Goal: Feedback & Contribution: Leave review/rating

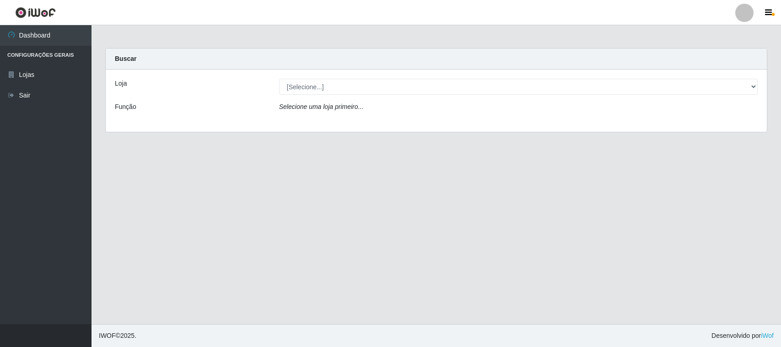
select select "420"
click at [279, 79] on select "[Selecione...] Nordestão - [GEOGRAPHIC_DATA]" at bounding box center [518, 87] width 478 height 16
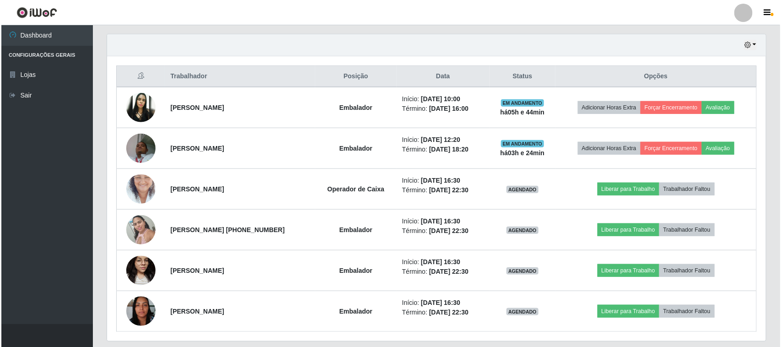
scroll to position [343, 0]
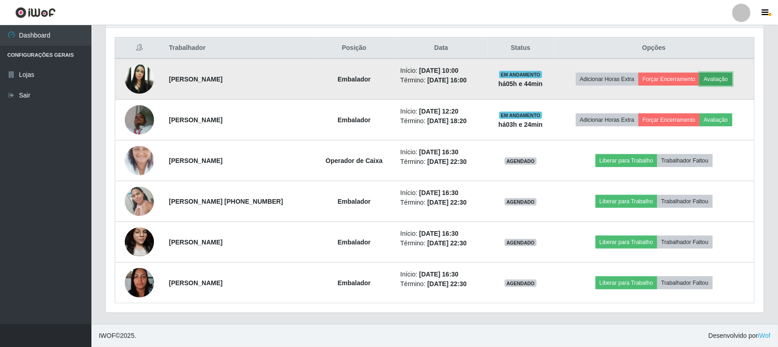
click at [730, 80] on button "Avaliação" at bounding box center [716, 79] width 32 height 13
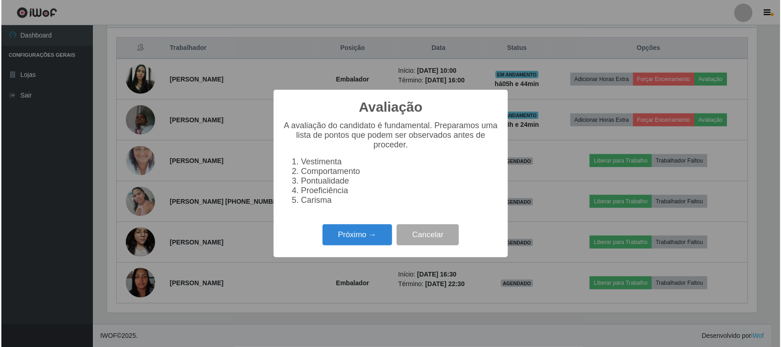
scroll to position [190, 652]
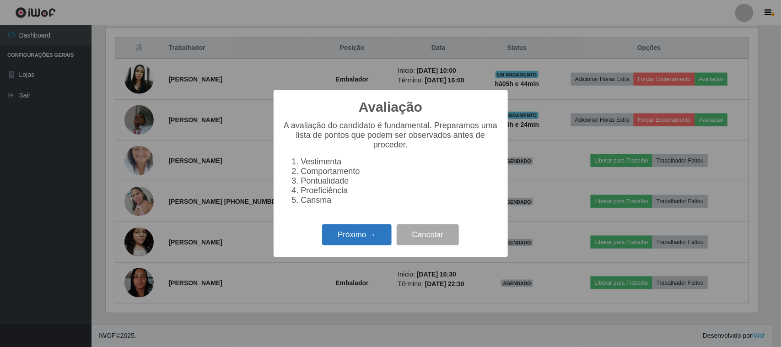
click at [334, 236] on button "Próximo →" at bounding box center [357, 234] width 70 height 21
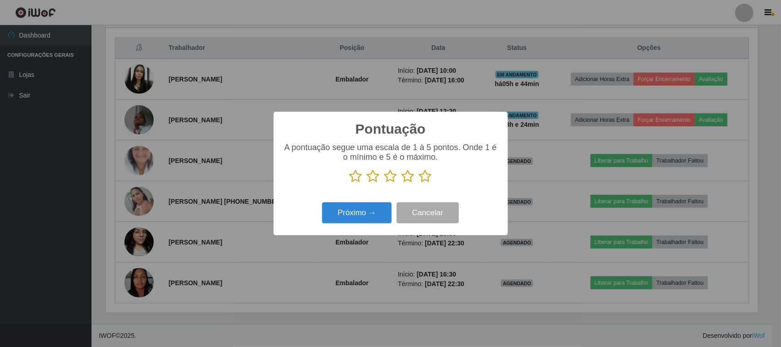
scroll to position [457120, 456657]
click at [426, 177] on icon at bounding box center [425, 176] width 13 height 14
click at [419, 183] on input "radio" at bounding box center [419, 183] width 0 height 0
click at [375, 212] on button "Próximo →" at bounding box center [357, 212] width 70 height 21
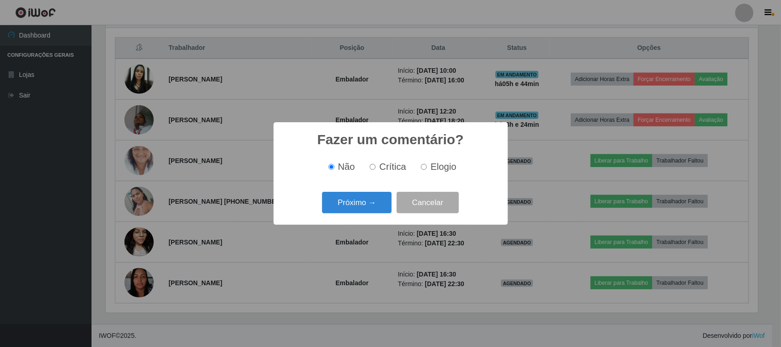
click at [435, 169] on span "Elogio" at bounding box center [443, 166] width 26 height 10
click at [427, 169] on input "Elogio" at bounding box center [424, 167] width 6 height 6
radio input "true"
click at [370, 198] on button "Próximo →" at bounding box center [357, 202] width 70 height 21
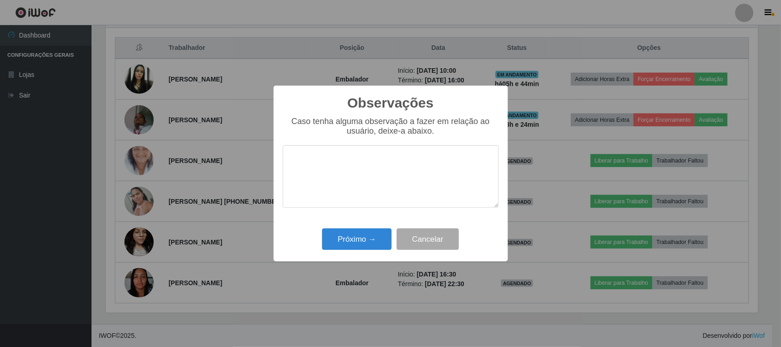
click at [421, 161] on textarea at bounding box center [391, 176] width 216 height 63
type textarea "pontual"
click at [373, 241] on button "Próximo →" at bounding box center [357, 238] width 70 height 21
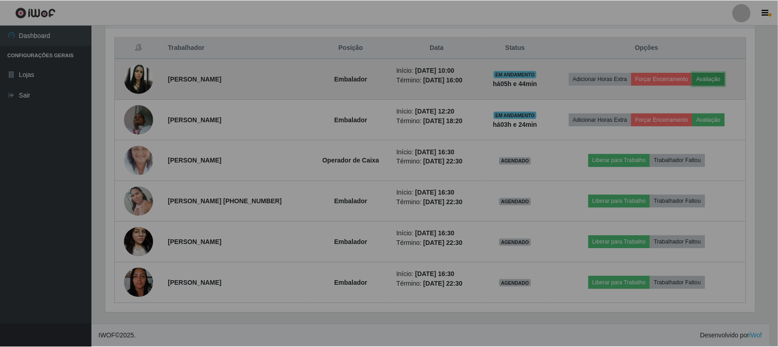
scroll to position [190, 659]
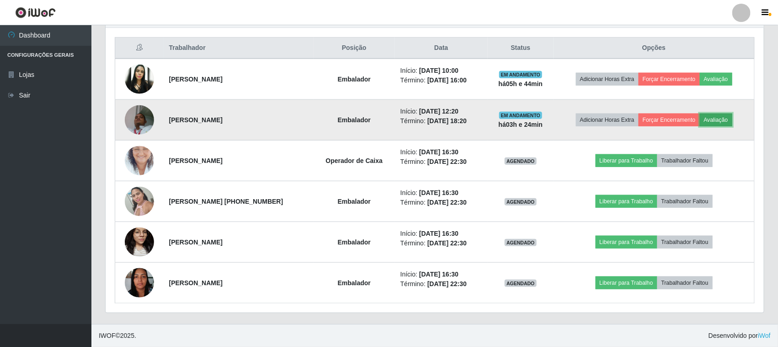
click at [724, 116] on button "Avaliação" at bounding box center [716, 119] width 32 height 13
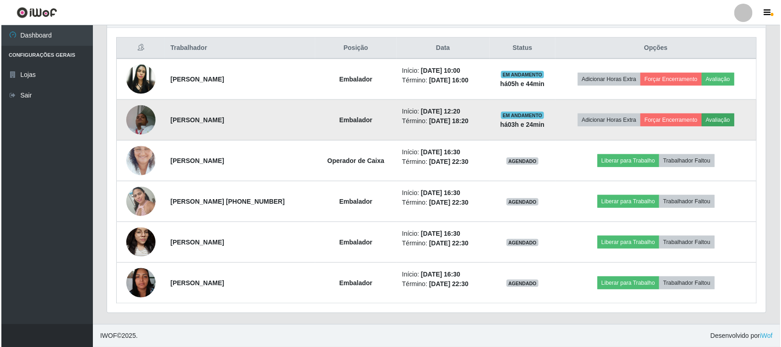
scroll to position [190, 652]
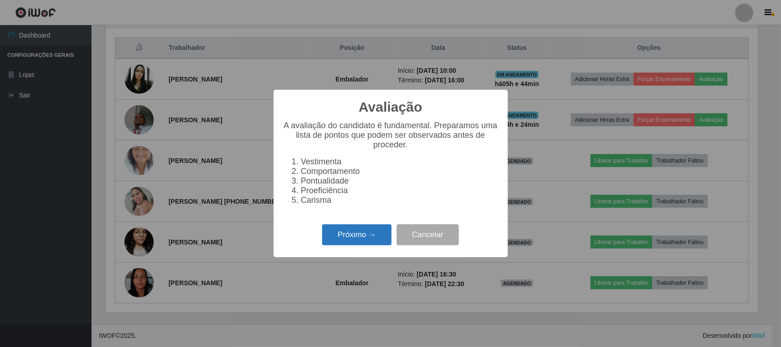
click at [362, 236] on button "Próximo →" at bounding box center [357, 234] width 70 height 21
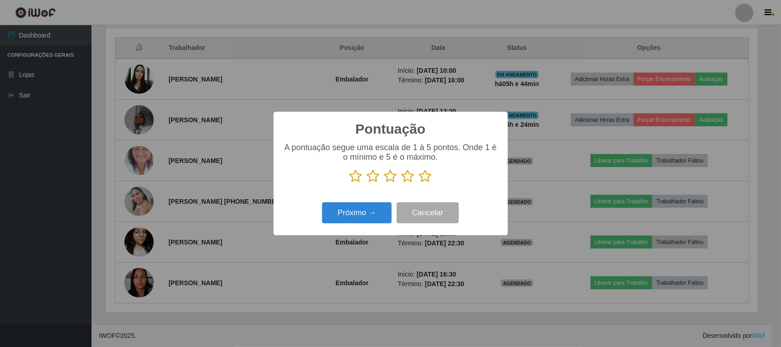
click at [423, 177] on icon at bounding box center [425, 176] width 13 height 14
click at [419, 183] on input "radio" at bounding box center [419, 183] width 0 height 0
click at [364, 204] on button "Próximo →" at bounding box center [357, 212] width 70 height 21
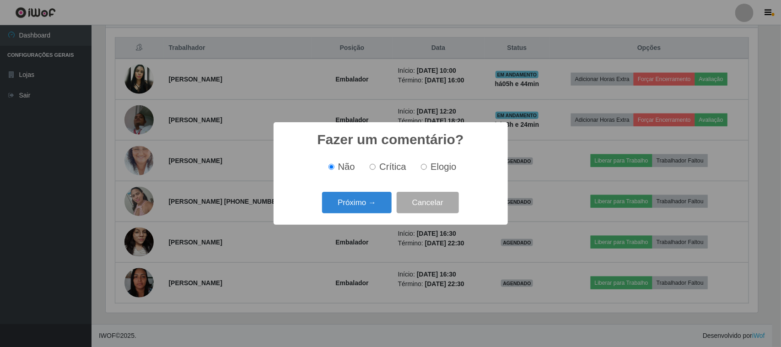
click at [417, 168] on label "Elogio" at bounding box center [436, 166] width 39 height 11
click at [421, 168] on input "Elogio" at bounding box center [424, 167] width 6 height 6
radio input "true"
click at [347, 209] on button "Próximo →" at bounding box center [357, 202] width 70 height 21
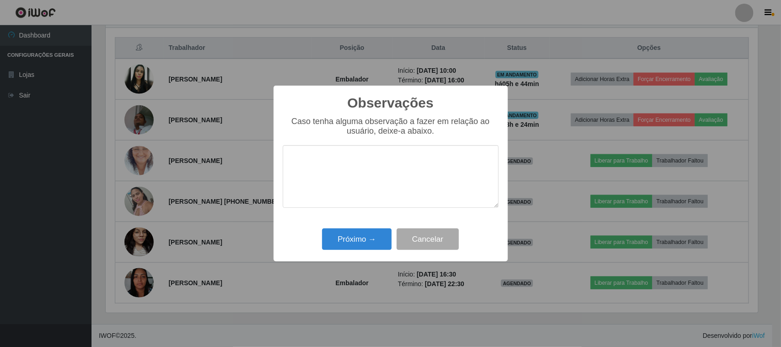
click at [403, 175] on textarea at bounding box center [391, 176] width 216 height 63
type textarea "pontual"
click at [369, 238] on button "Próximo →" at bounding box center [357, 238] width 70 height 21
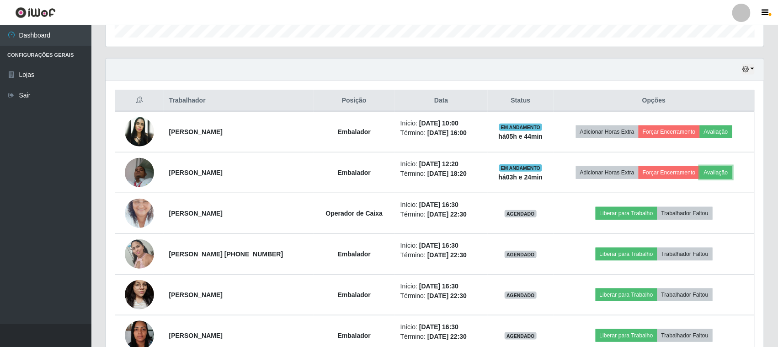
scroll to position [229, 0]
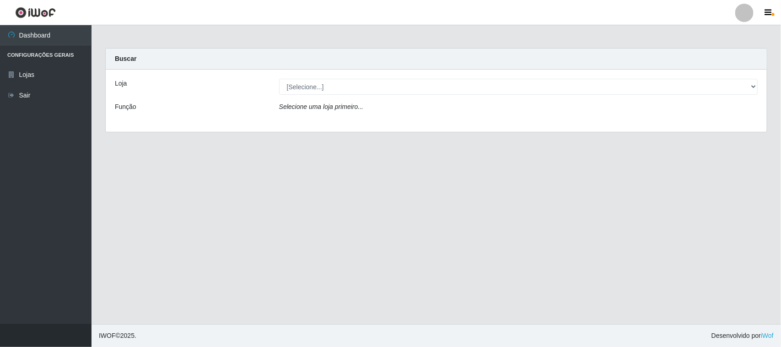
click at [600, 95] on div "Loja [Selecione...] Nordestão - Santa Catarina Função Selecione uma loja primei…" at bounding box center [436, 101] width 661 height 62
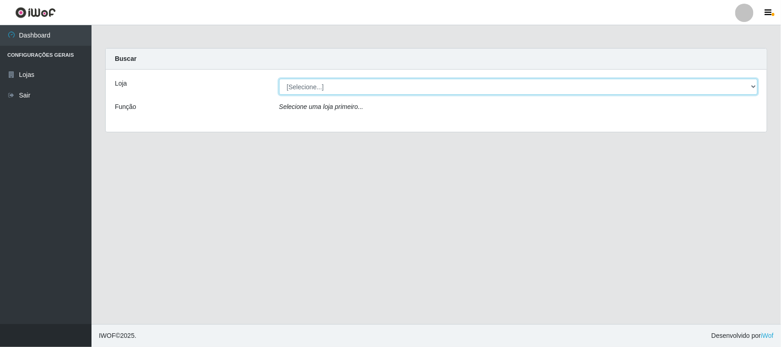
click at [602, 92] on select "[Selecione...] Nordestão - [GEOGRAPHIC_DATA]" at bounding box center [518, 87] width 478 height 16
select select "420"
click at [279, 79] on select "[Selecione...] Nordestão - [GEOGRAPHIC_DATA]" at bounding box center [518, 87] width 478 height 16
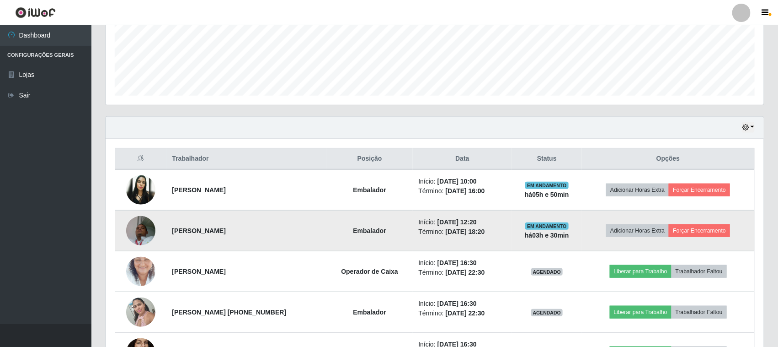
scroll to position [286, 0]
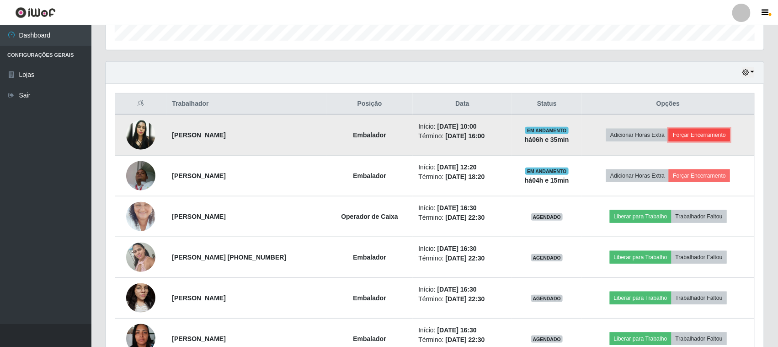
click at [680, 138] on button "Forçar Encerramento" at bounding box center [699, 135] width 61 height 13
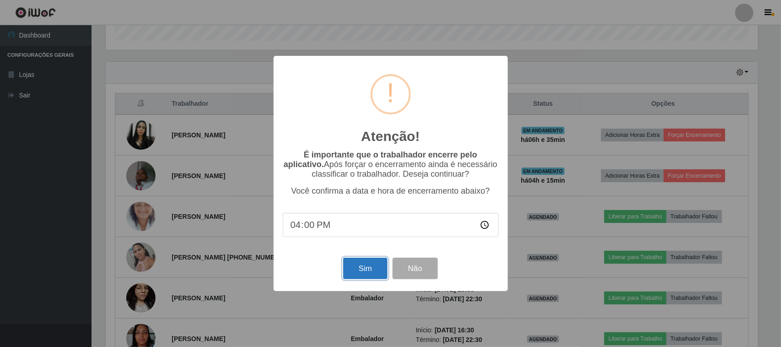
click at [355, 268] on button "Sim" at bounding box center [365, 267] width 44 height 21
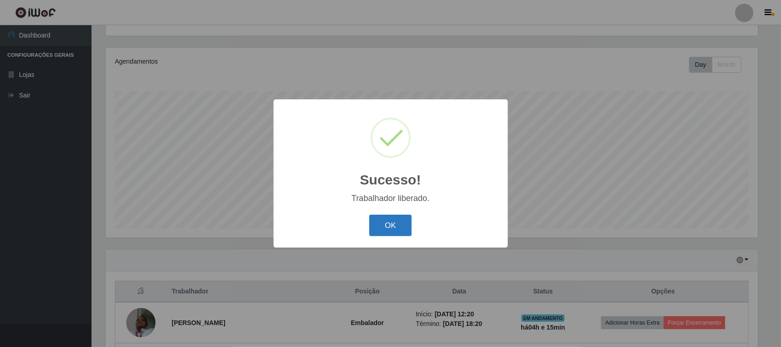
click at [397, 229] on button "OK" at bounding box center [390, 224] width 43 height 21
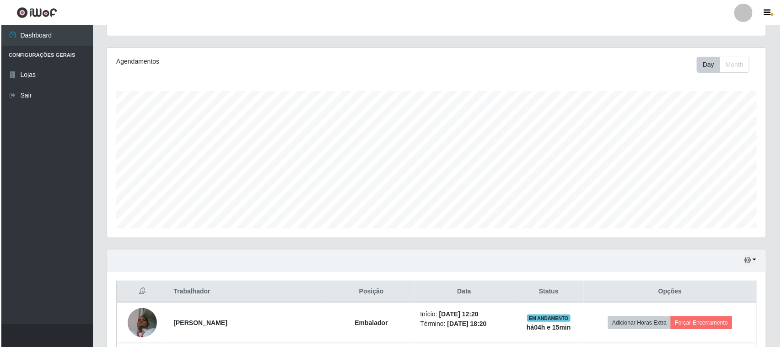
scroll to position [270, 0]
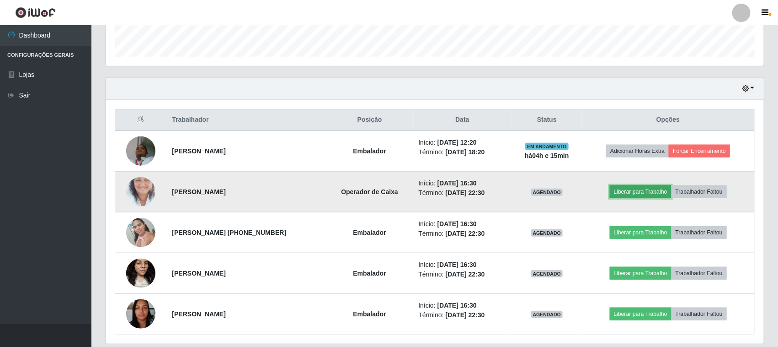
click at [638, 193] on button "Liberar para Trabalho" at bounding box center [641, 191] width 62 height 13
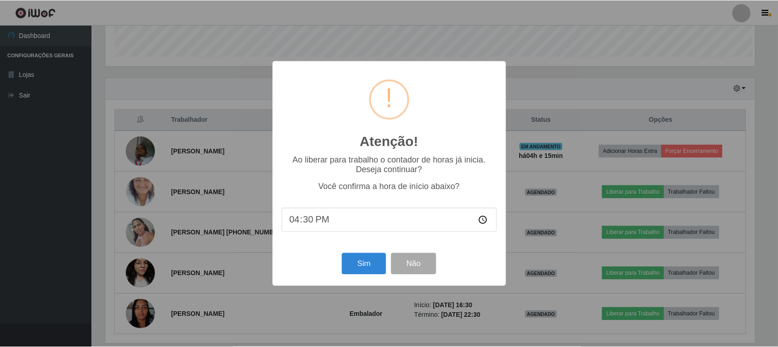
scroll to position [190, 652]
click at [383, 267] on button "Sim" at bounding box center [365, 263] width 44 height 21
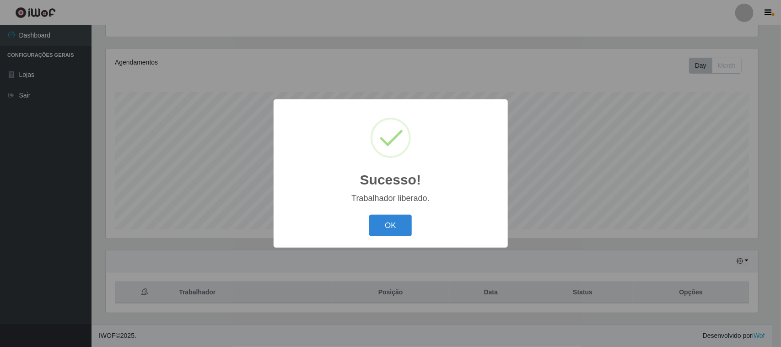
click at [390, 225] on button "OK" at bounding box center [390, 224] width 43 height 21
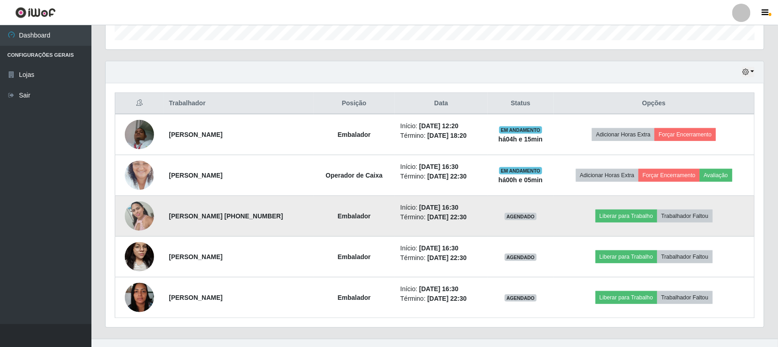
scroll to position [302, 0]
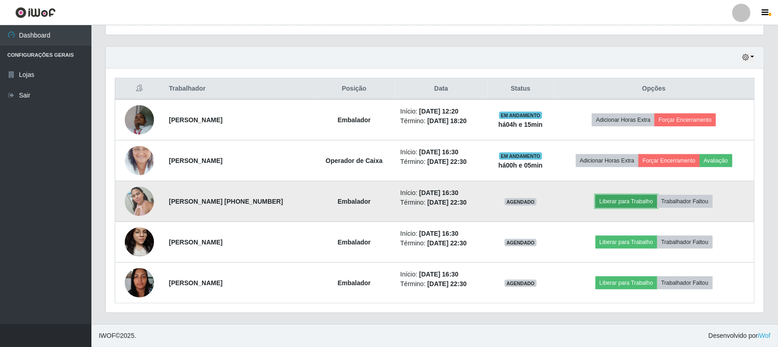
click at [620, 200] on button "Liberar para Trabalho" at bounding box center [627, 201] width 62 height 13
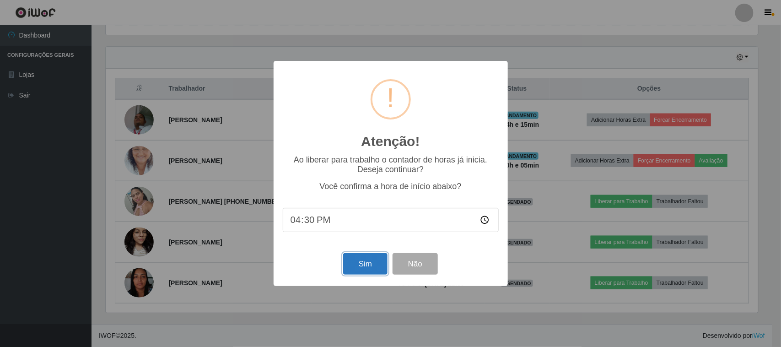
click at [366, 266] on button "Sim" at bounding box center [365, 263] width 44 height 21
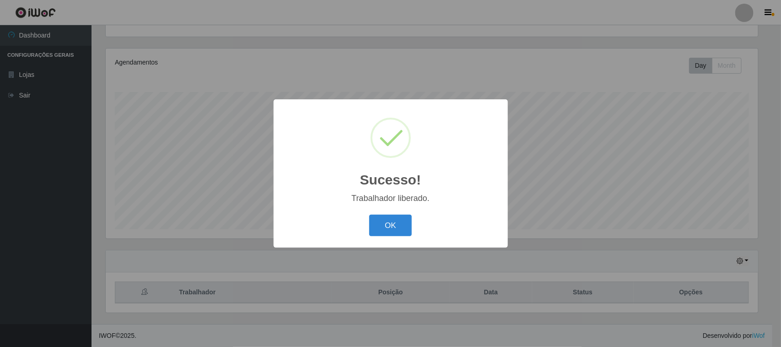
click at [390, 215] on div "OK Cancel" at bounding box center [391, 225] width 216 height 26
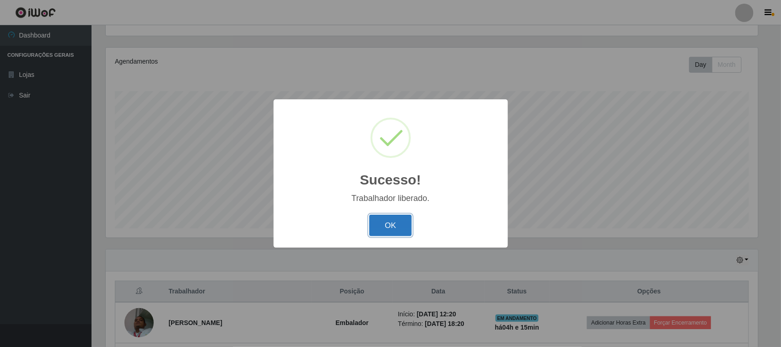
click at [405, 224] on button "OK" at bounding box center [390, 224] width 43 height 21
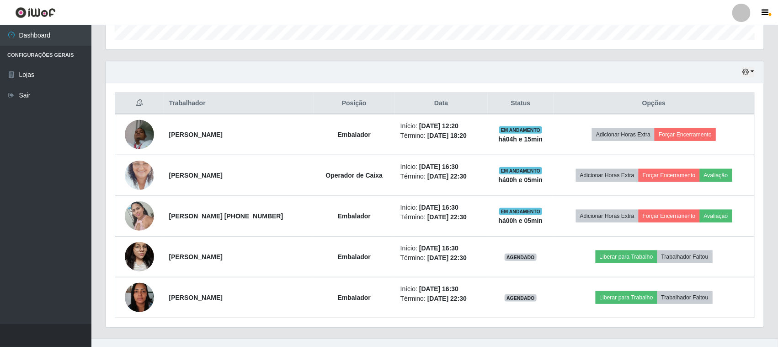
scroll to position [0, 0]
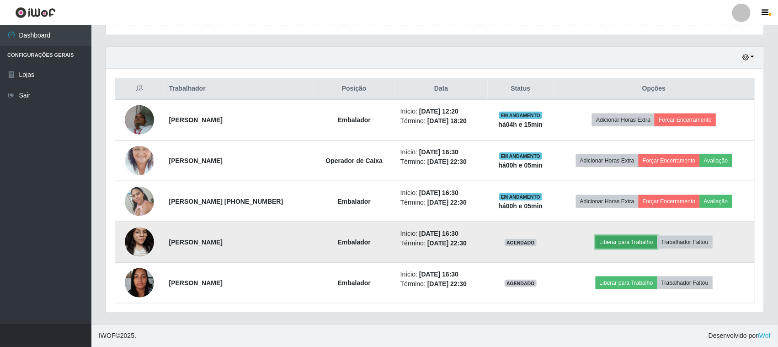
click at [622, 245] on button "Liberar para Trabalho" at bounding box center [627, 242] width 62 height 13
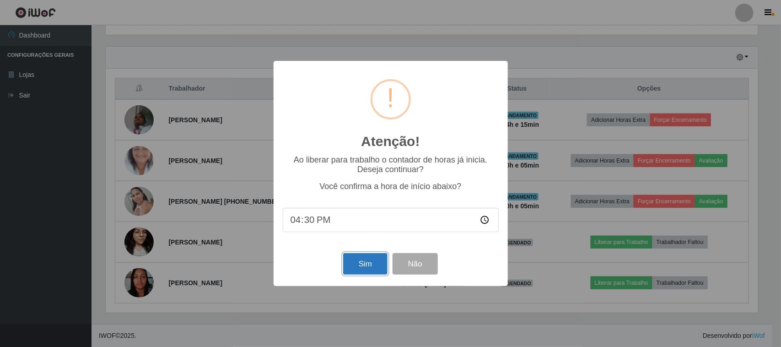
click at [364, 261] on button "Sim" at bounding box center [365, 263] width 44 height 21
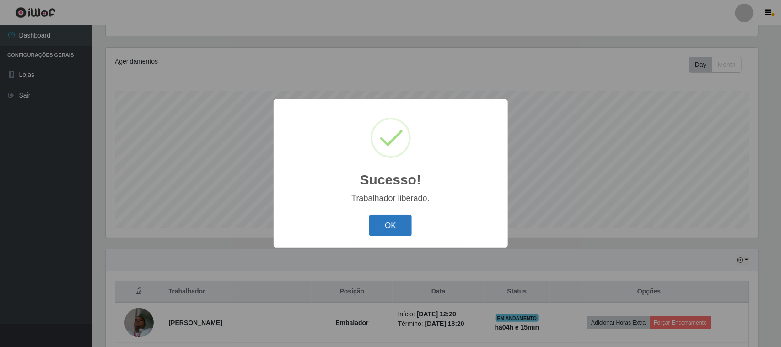
drag, startPoint x: 395, startPoint y: 230, endPoint x: 456, endPoint y: 249, distance: 64.4
click at [395, 230] on button "OK" at bounding box center [390, 224] width 43 height 21
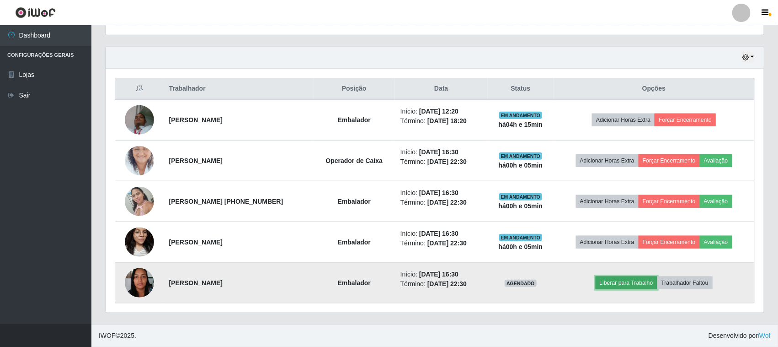
click at [634, 277] on button "Liberar para Trabalho" at bounding box center [627, 282] width 62 height 13
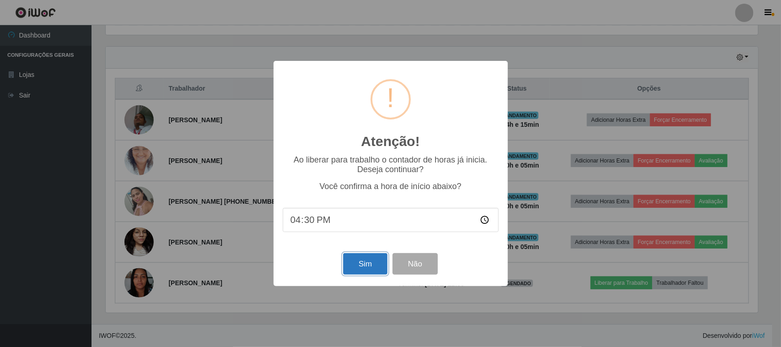
click at [357, 268] on button "Sim" at bounding box center [365, 263] width 44 height 21
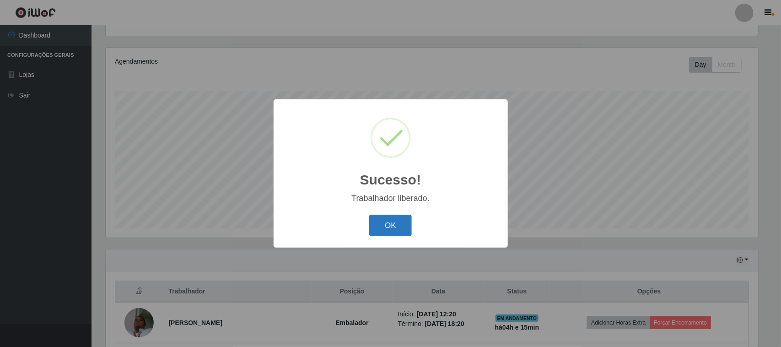
click at [391, 227] on button "OK" at bounding box center [390, 224] width 43 height 21
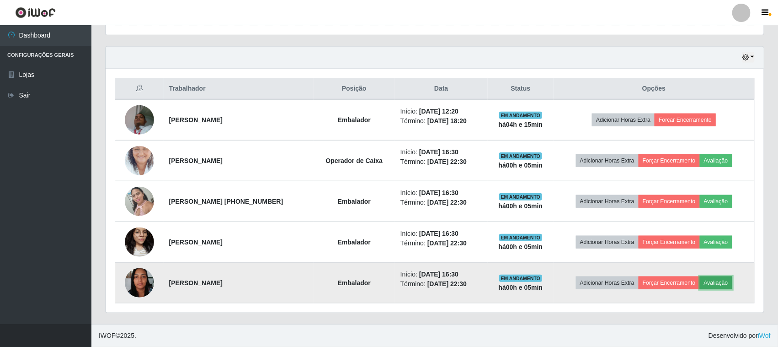
click at [717, 281] on button "Avaliação" at bounding box center [716, 282] width 32 height 13
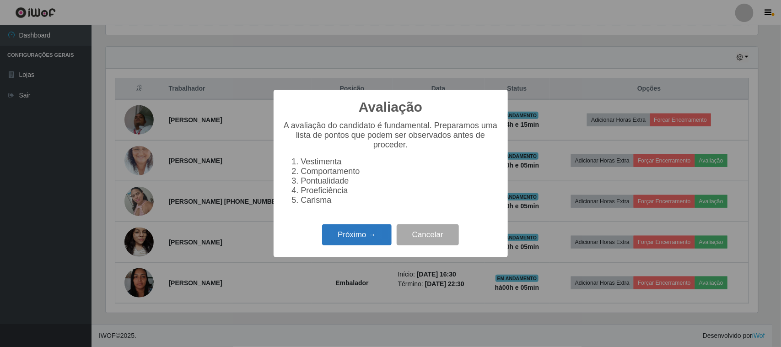
click at [358, 241] on button "Próximo →" at bounding box center [357, 234] width 70 height 21
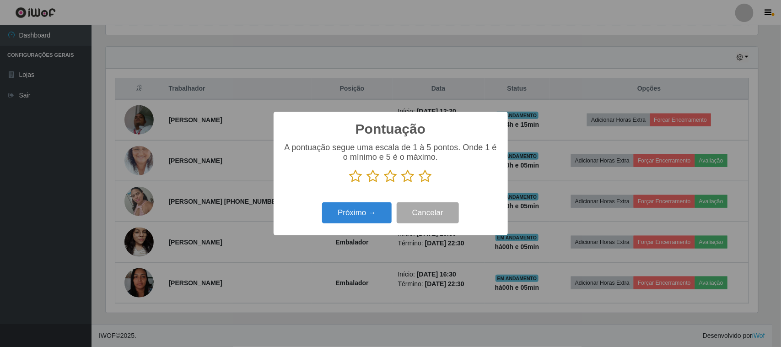
click at [429, 179] on icon at bounding box center [425, 176] width 13 height 14
click at [419, 183] on input "radio" at bounding box center [419, 183] width 0 height 0
click at [357, 215] on button "Próximo →" at bounding box center [357, 212] width 70 height 21
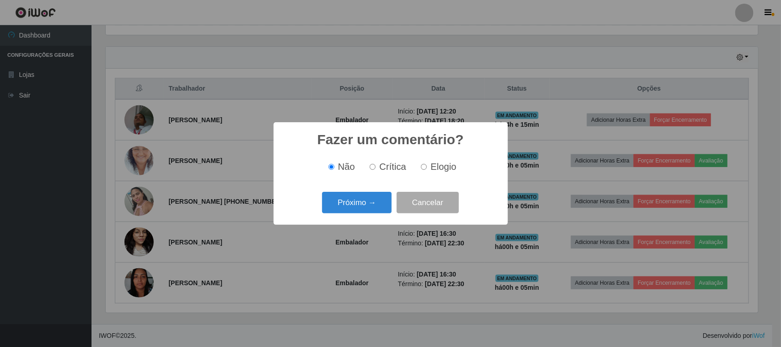
click at [415, 175] on div "Não Crítica Elogio" at bounding box center [391, 166] width 216 height 27
click at [431, 165] on span "Elogio" at bounding box center [443, 166] width 26 height 10
click at [427, 165] on input "Elogio" at bounding box center [424, 167] width 6 height 6
radio input "true"
click at [354, 197] on button "Próximo →" at bounding box center [357, 202] width 70 height 21
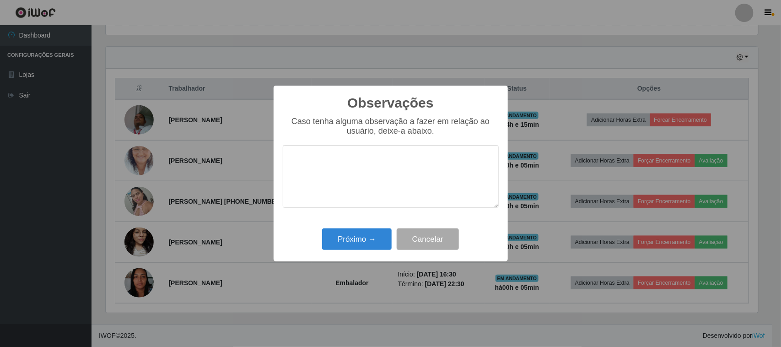
click at [437, 169] on textarea at bounding box center [391, 176] width 216 height 63
click at [352, 174] on textarea "pontual, porém a mesma não pode ficar pois vem do superfacil são gonçalo," at bounding box center [391, 176] width 216 height 63
click at [422, 171] on textarea "pontual, porém a mesma não pode ficar pois vem do superfácil são gonçalo," at bounding box center [391, 176] width 216 height 63
click at [295, 158] on textarea "pontual, porém a mesma não pode ficar pois vem do superfácil são gonçalo." at bounding box center [391, 176] width 216 height 63
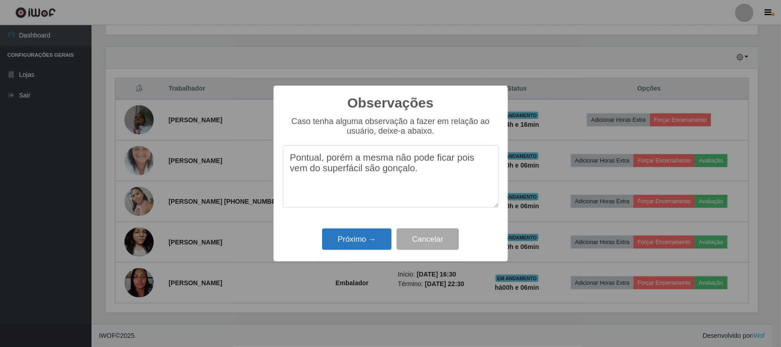
type textarea "Pontual, porém a mesma não pode ficar pois vem do superfácil são gonçalo."
click at [367, 245] on button "Próximo →" at bounding box center [357, 238] width 70 height 21
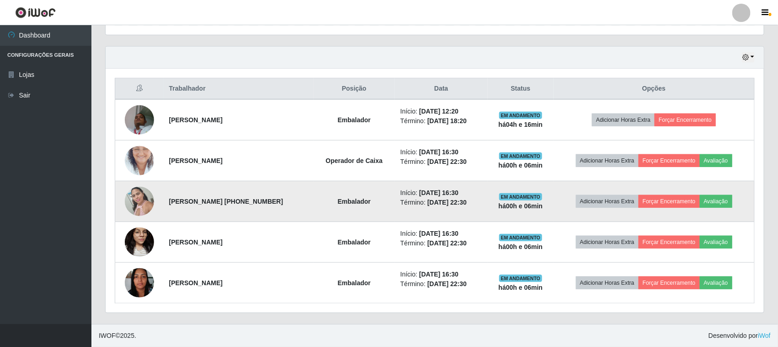
scroll to position [190, 659]
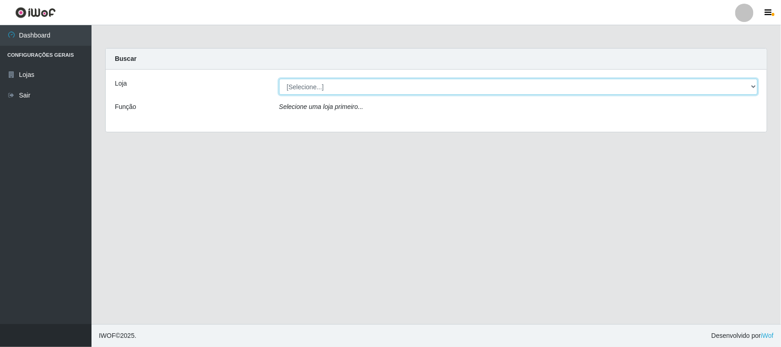
click at [588, 83] on select "[Selecione...] Nordestão - [GEOGRAPHIC_DATA]" at bounding box center [518, 87] width 478 height 16
select select "420"
click at [279, 79] on select "[Selecione...] Nordestão - [GEOGRAPHIC_DATA]" at bounding box center [518, 87] width 478 height 16
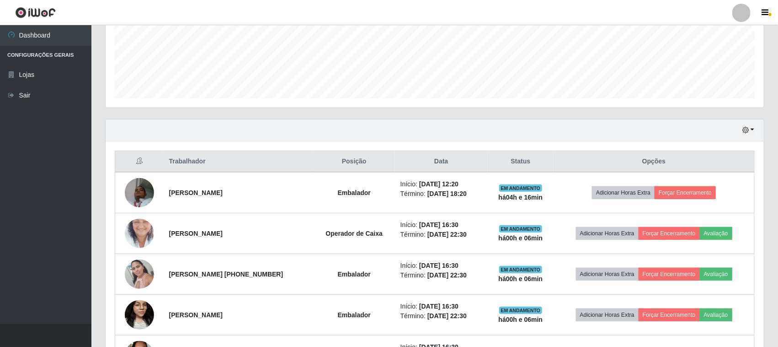
scroll to position [302, 0]
